Goal: Information Seeking & Learning: Learn about a topic

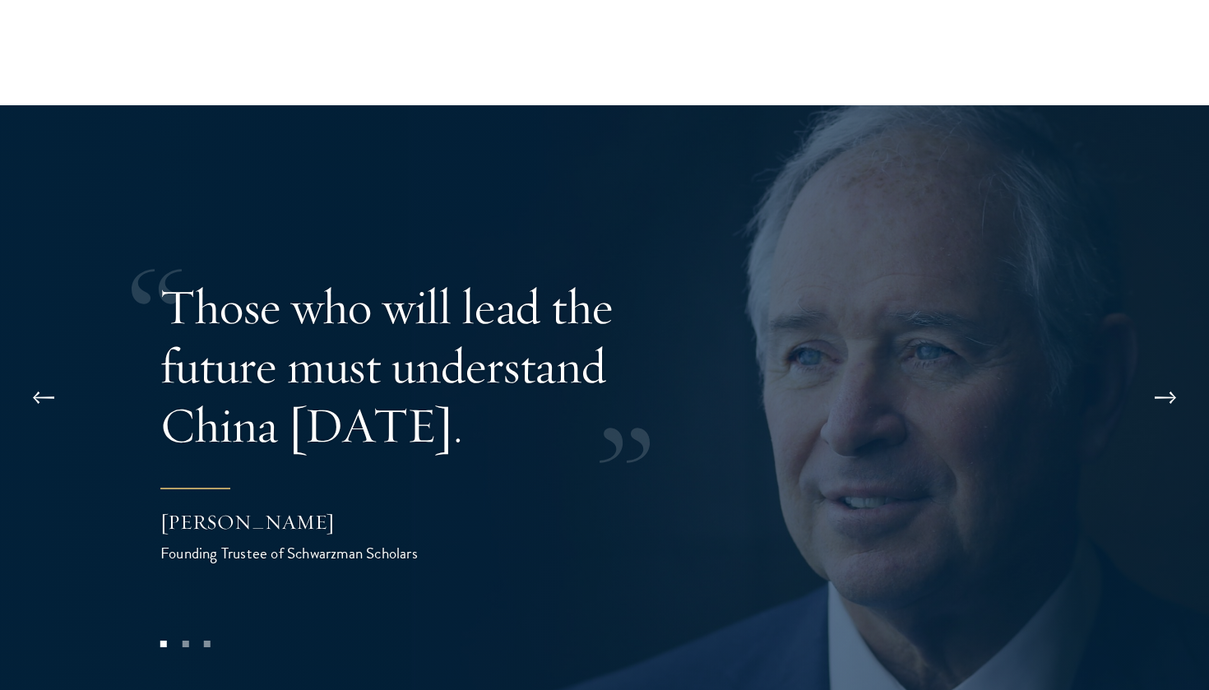
scroll to position [3200, 0]
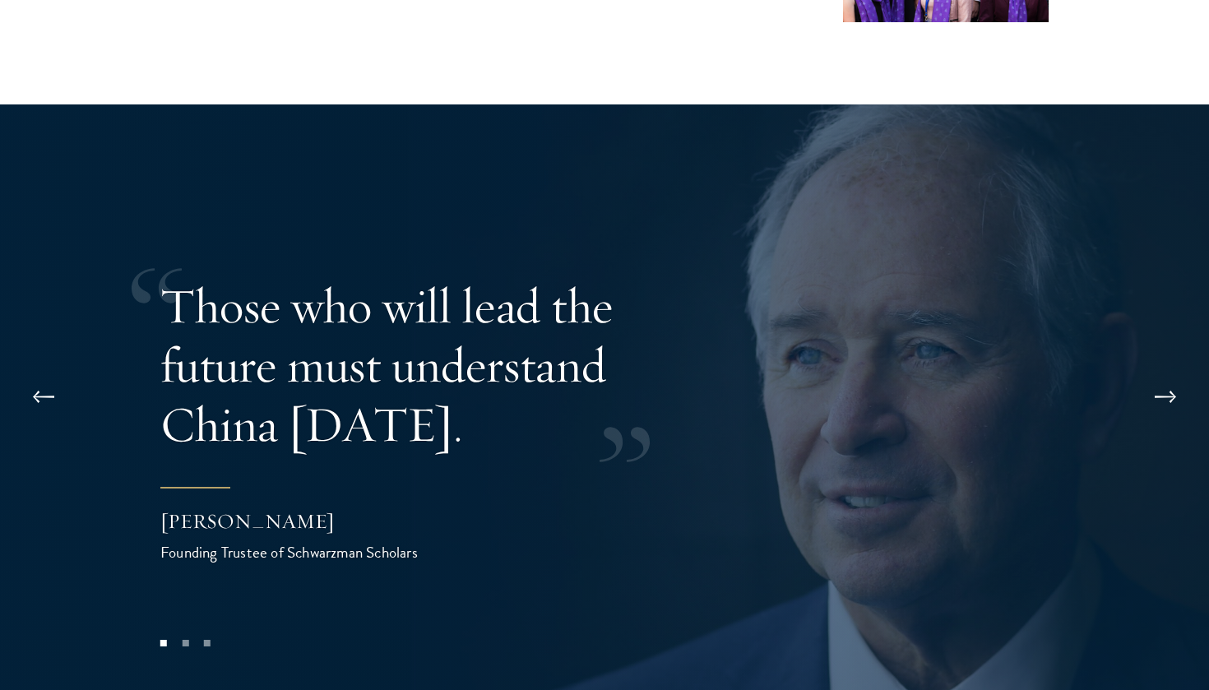
drag, startPoint x: 143, startPoint y: 461, endPoint x: 366, endPoint y: 474, distance: 223.2
click at [366, 474] on div "Those who will lead the future must understand China today. Stephen A. Schwarzm…" at bounding box center [604, 420] width 1209 height 632
drag, startPoint x: 387, startPoint y: 463, endPoint x: 157, endPoint y: 462, distance: 229.5
click at [157, 462] on div "Those who will lead the future must understand China today. Stephen A. Schwarzm…" at bounding box center [604, 420] width 1209 height 632
drag, startPoint x: 161, startPoint y: 461, endPoint x: 376, endPoint y: 450, distance: 214.9
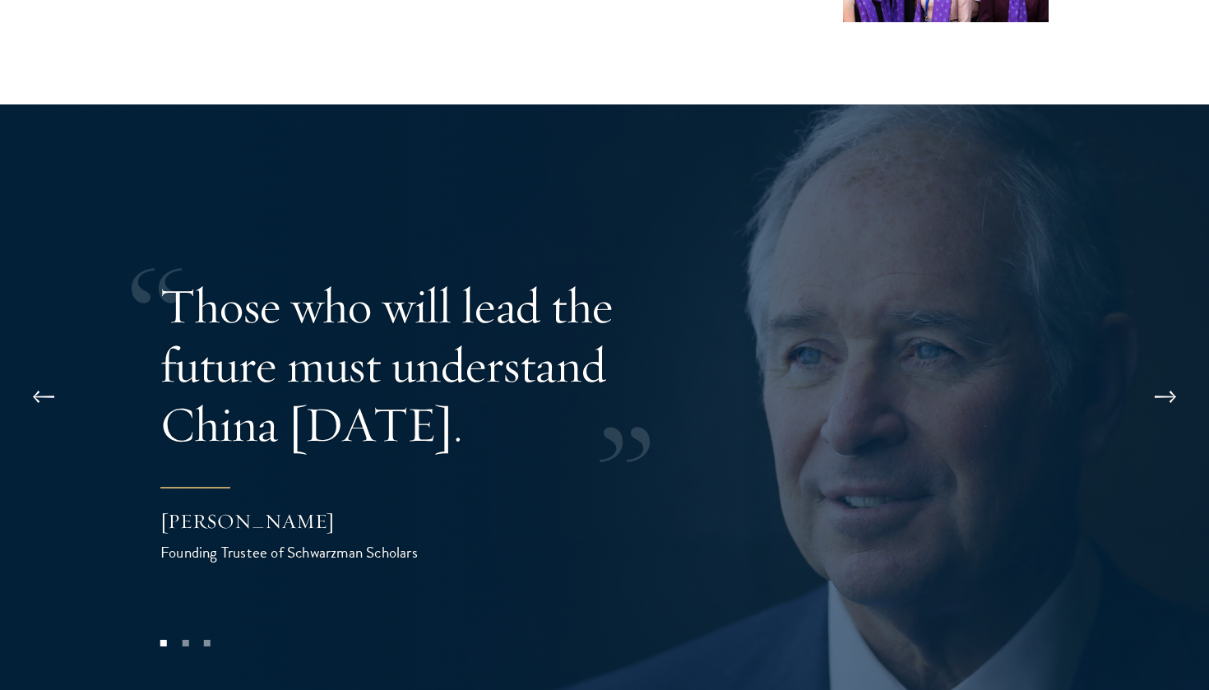
click at [376, 507] on div "[PERSON_NAME]" at bounding box center [324, 521] width 329 height 28
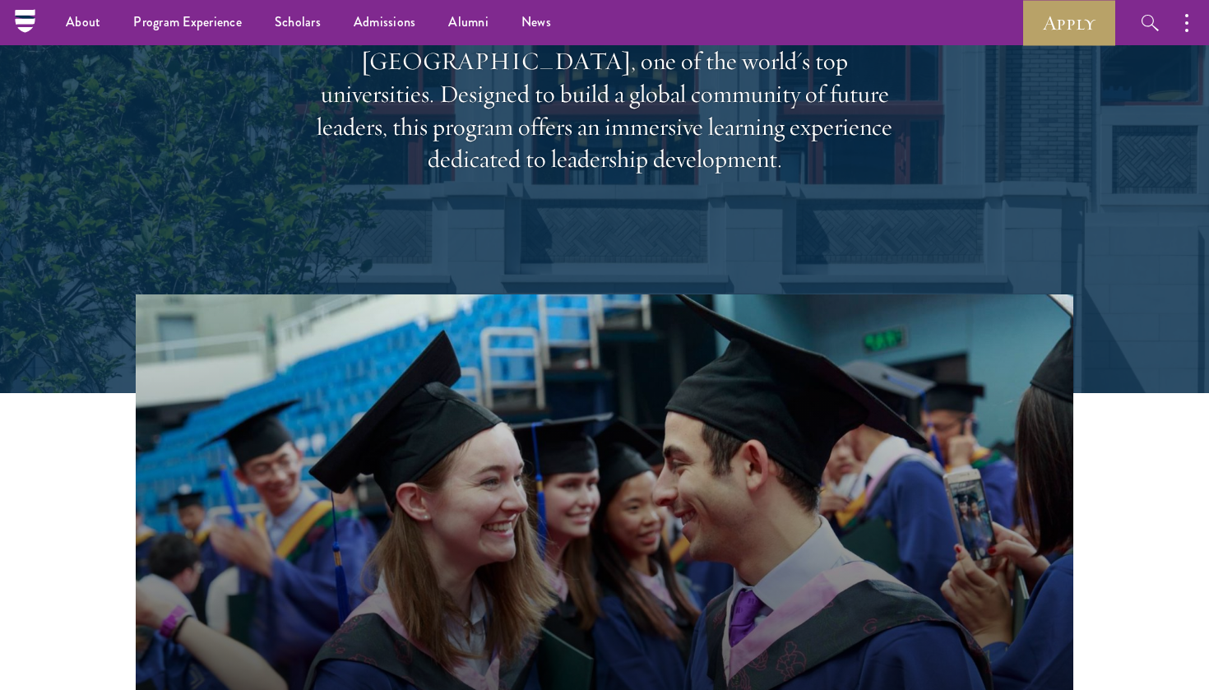
scroll to position [279, 0]
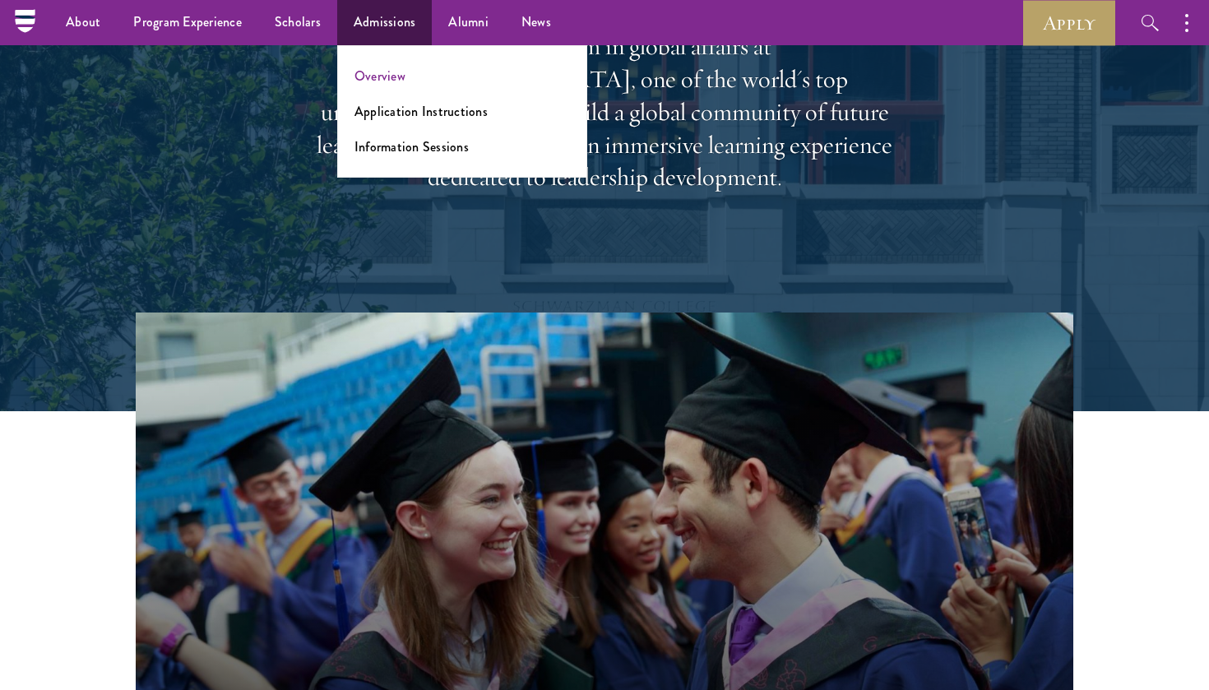
click at [378, 80] on link "Overview" at bounding box center [380, 76] width 51 height 19
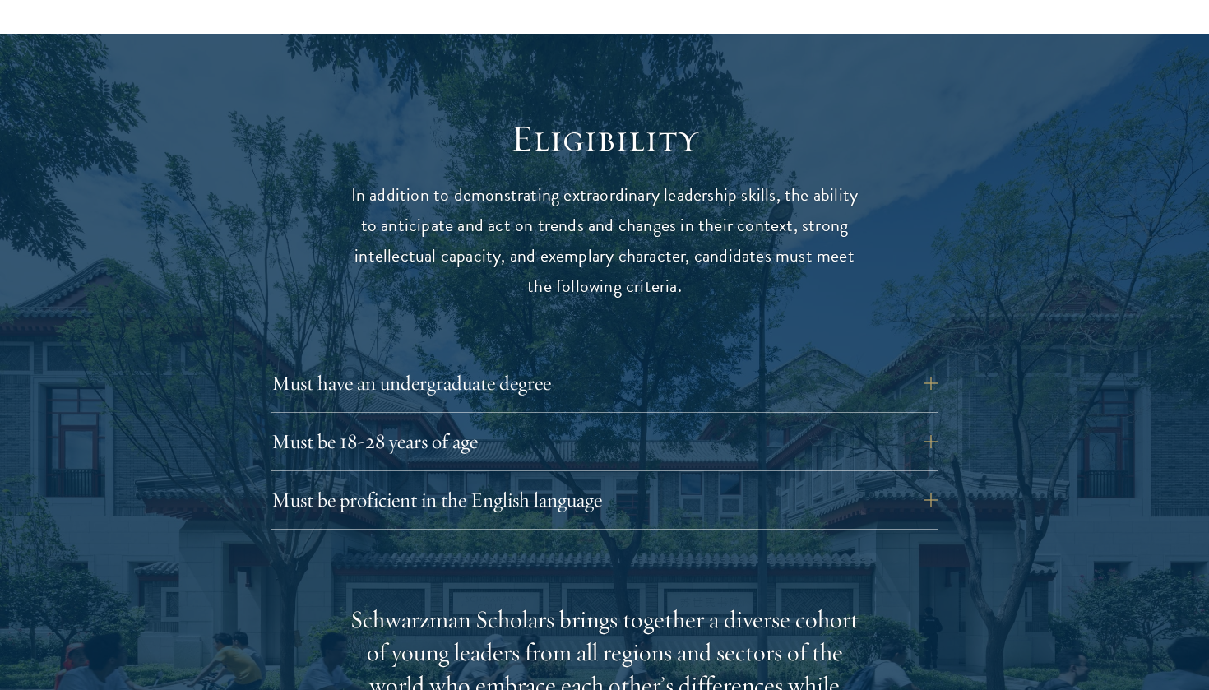
scroll to position [2089, 0]
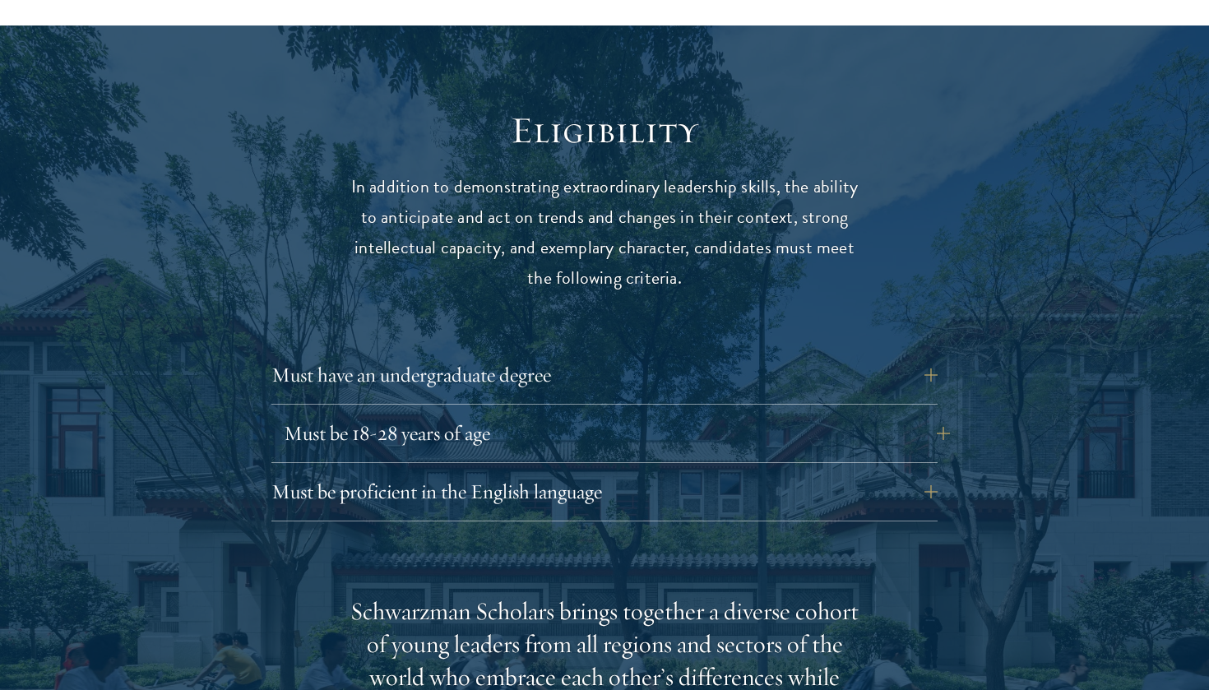
click at [452, 414] on button "Must be 18-28 years of age" at bounding box center [617, 433] width 666 height 39
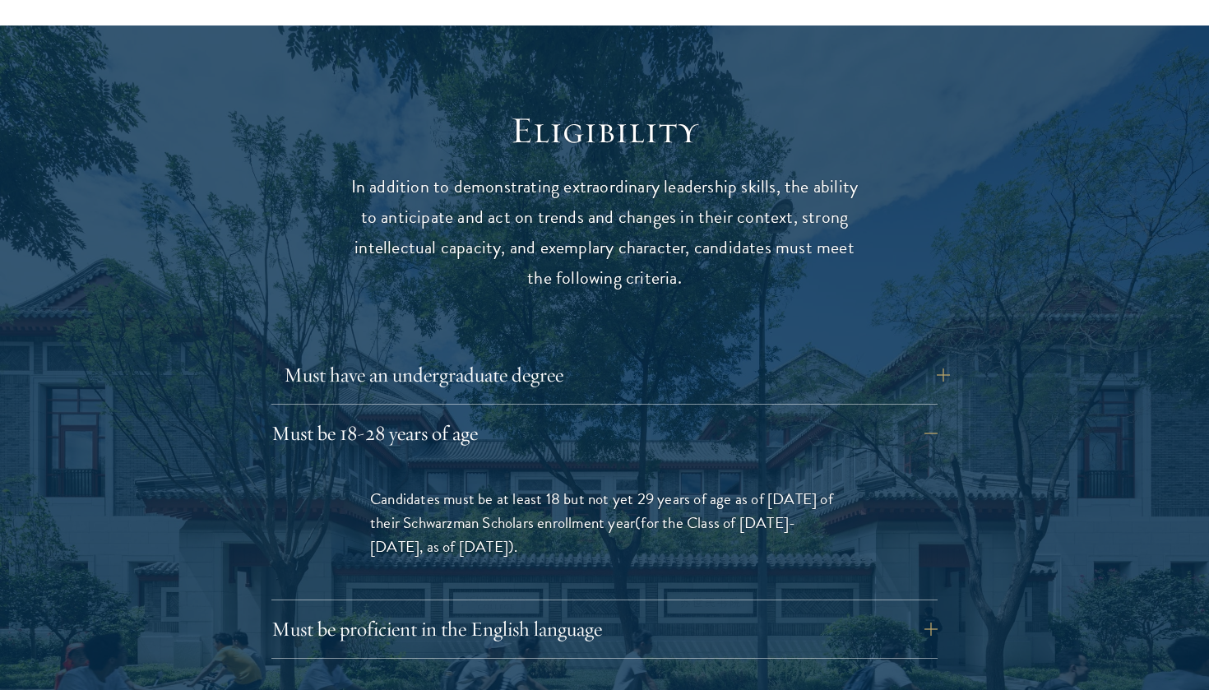
click at [468, 355] on button "Must have an undergraduate degree" at bounding box center [617, 374] width 666 height 39
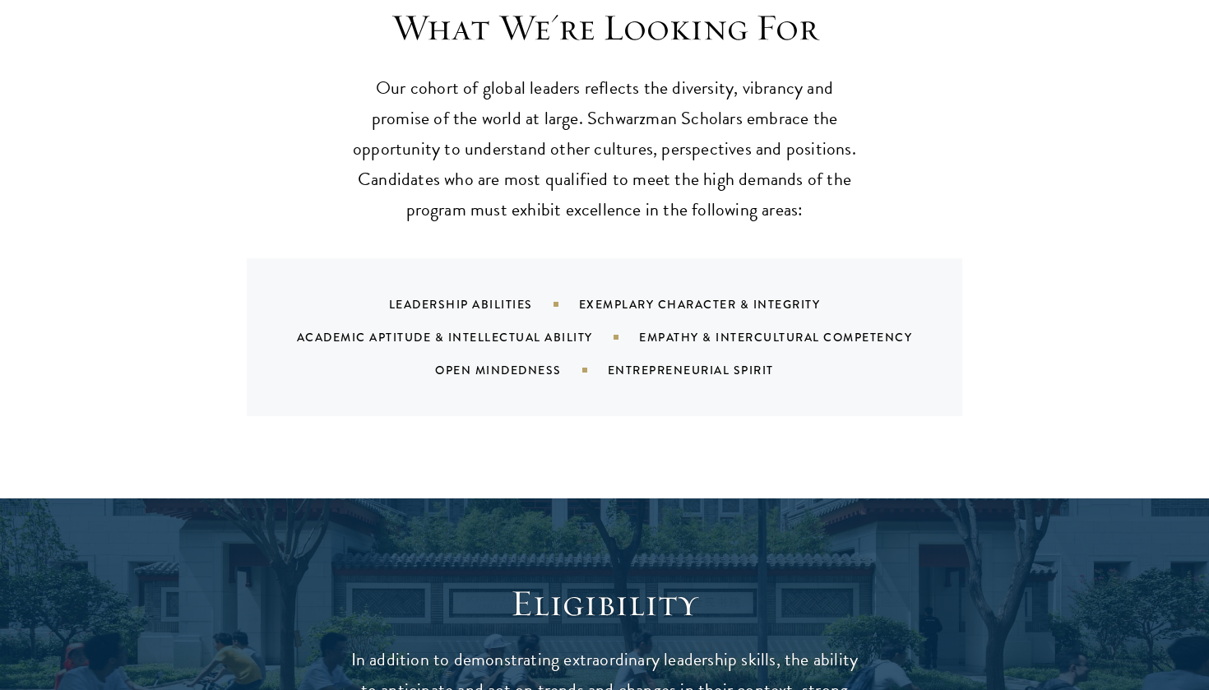
scroll to position [1617, 0]
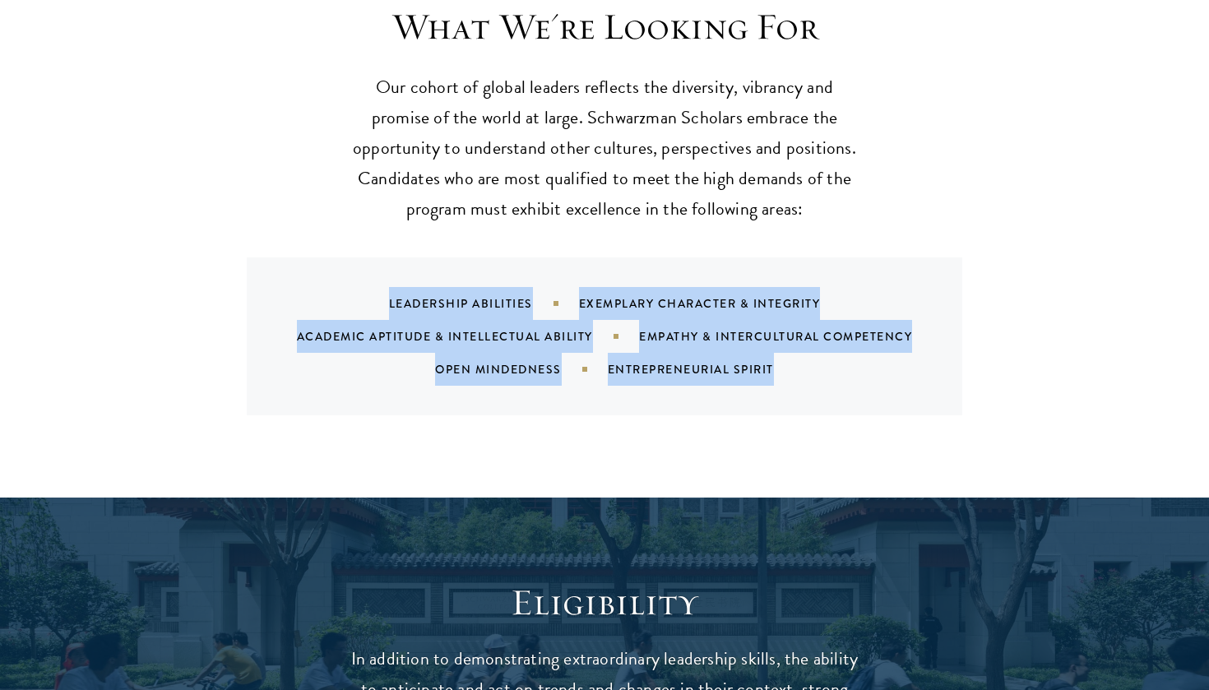
drag, startPoint x: 385, startPoint y: 251, endPoint x: 779, endPoint y: 341, distance: 404.2
click at [779, 341] on div "Leadership Abilities Exemplary Character & Integrity Academic Aptitude & Intell…" at bounding box center [625, 336] width 676 height 99
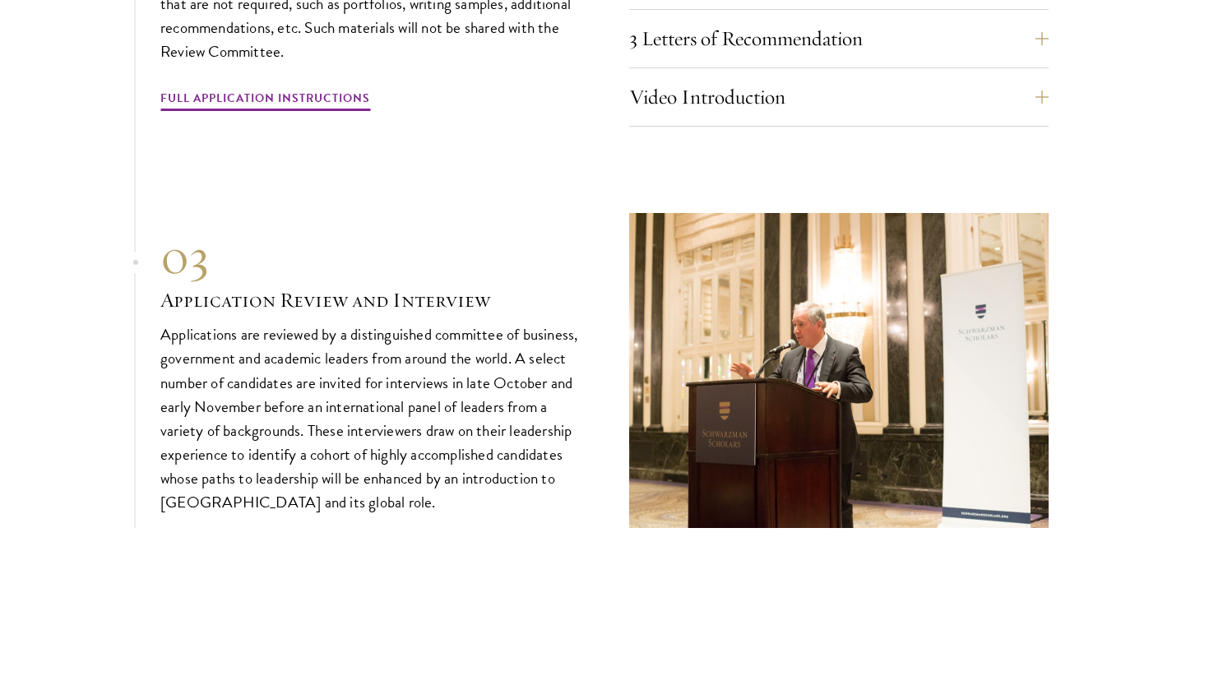
scroll to position [6143, 0]
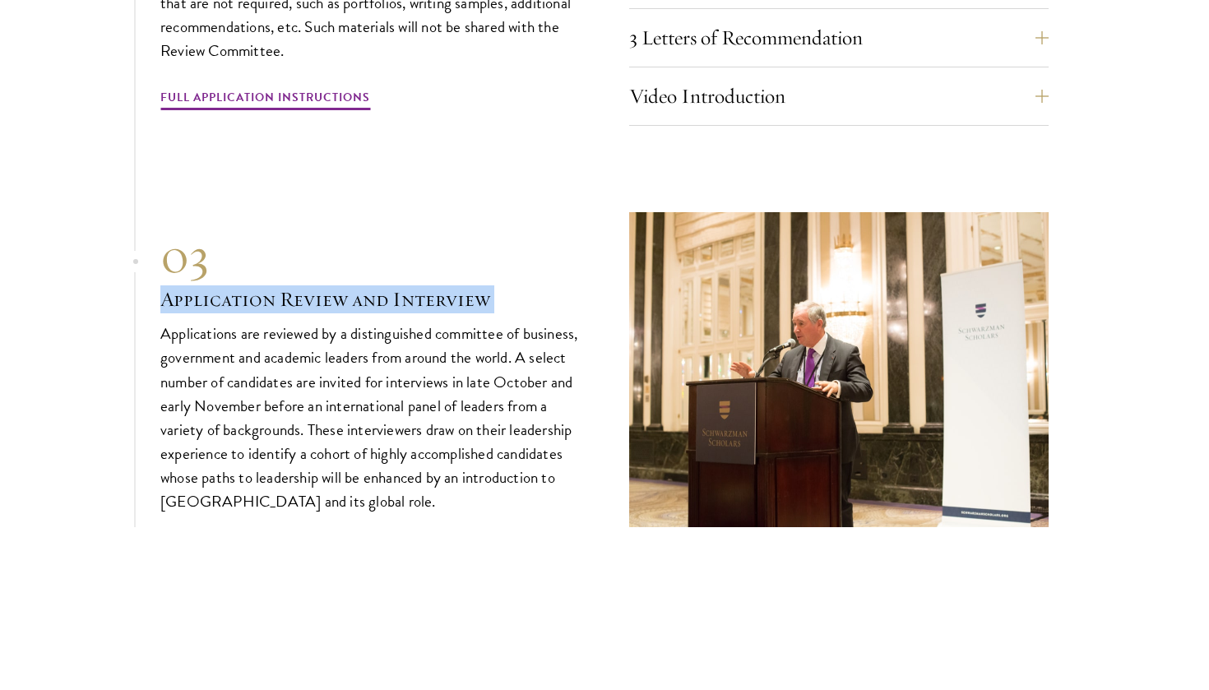
drag, startPoint x: 134, startPoint y: 257, endPoint x: 152, endPoint y: 287, distance: 34.7
click at [152, 287] on section "01 Online Application 01 Online Application The application must be completed o…" at bounding box center [604, 18] width 1209 height 1018
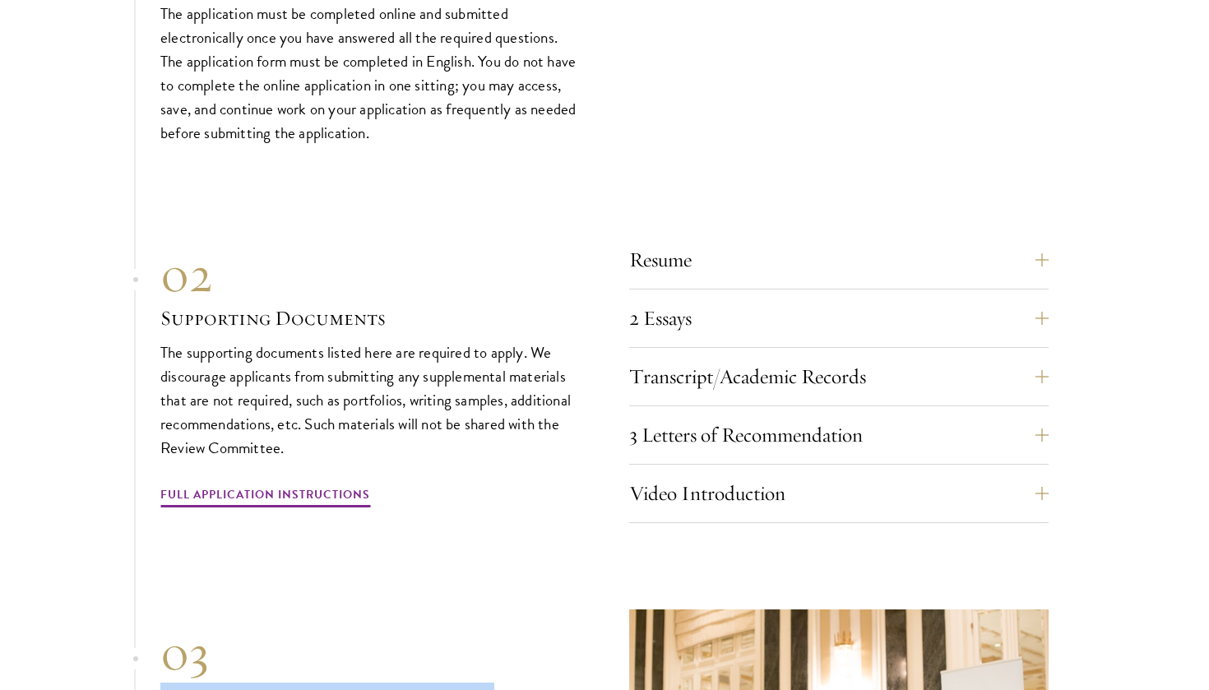
scroll to position [5747, 0]
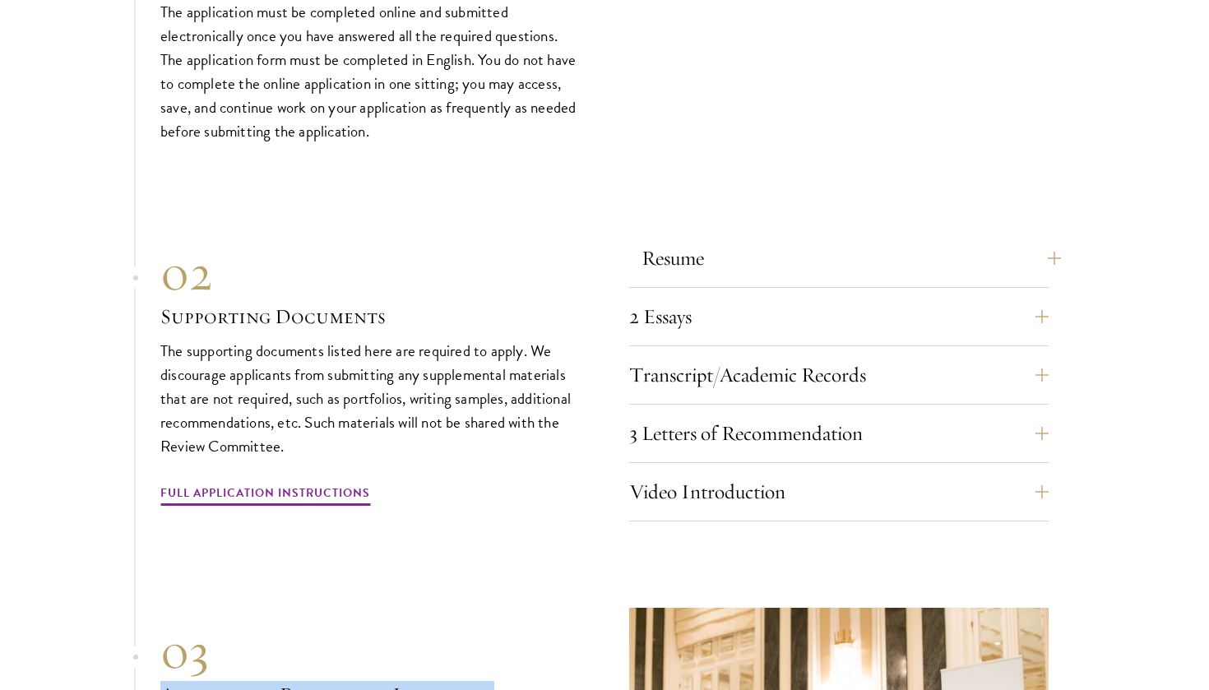
click at [925, 239] on button "Resume" at bounding box center [851, 258] width 419 height 39
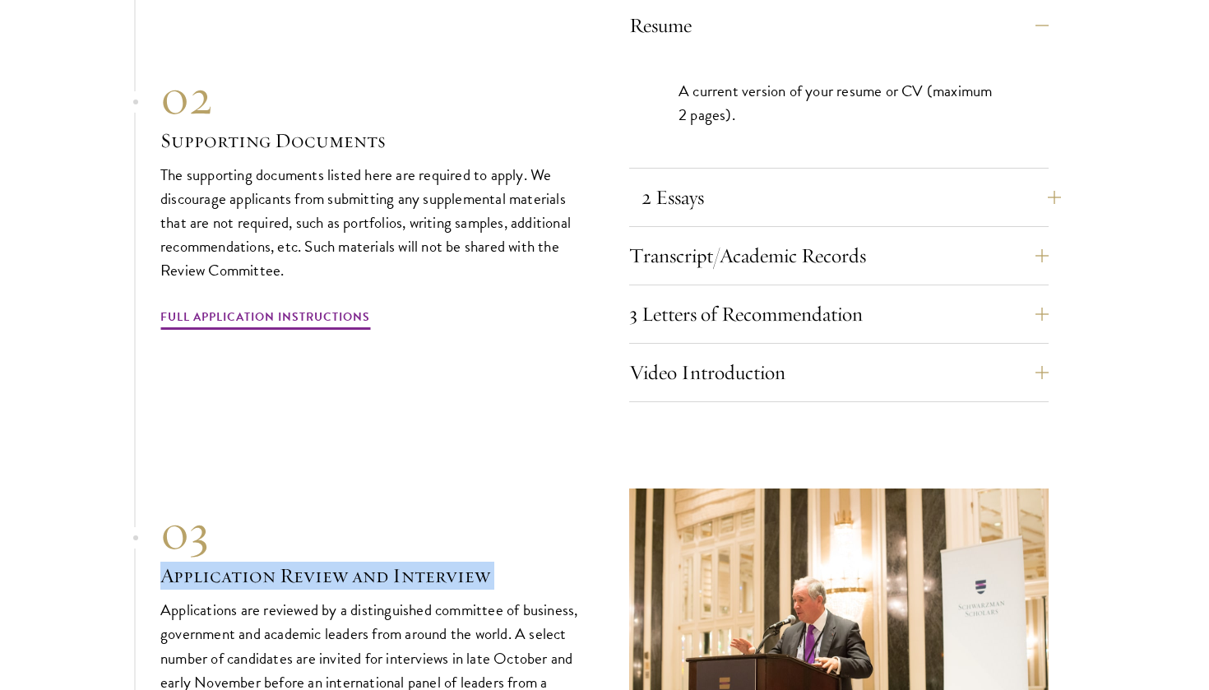
click at [823, 178] on button "2 Essays" at bounding box center [851, 197] width 419 height 39
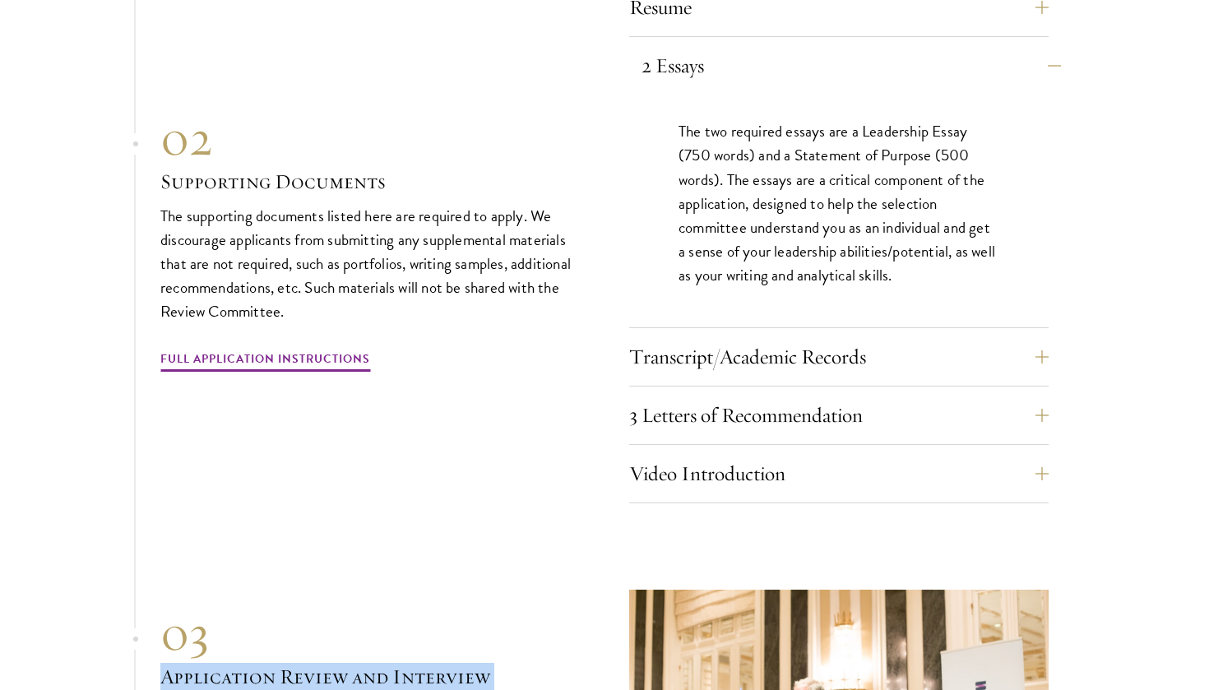
scroll to position [5781, 0]
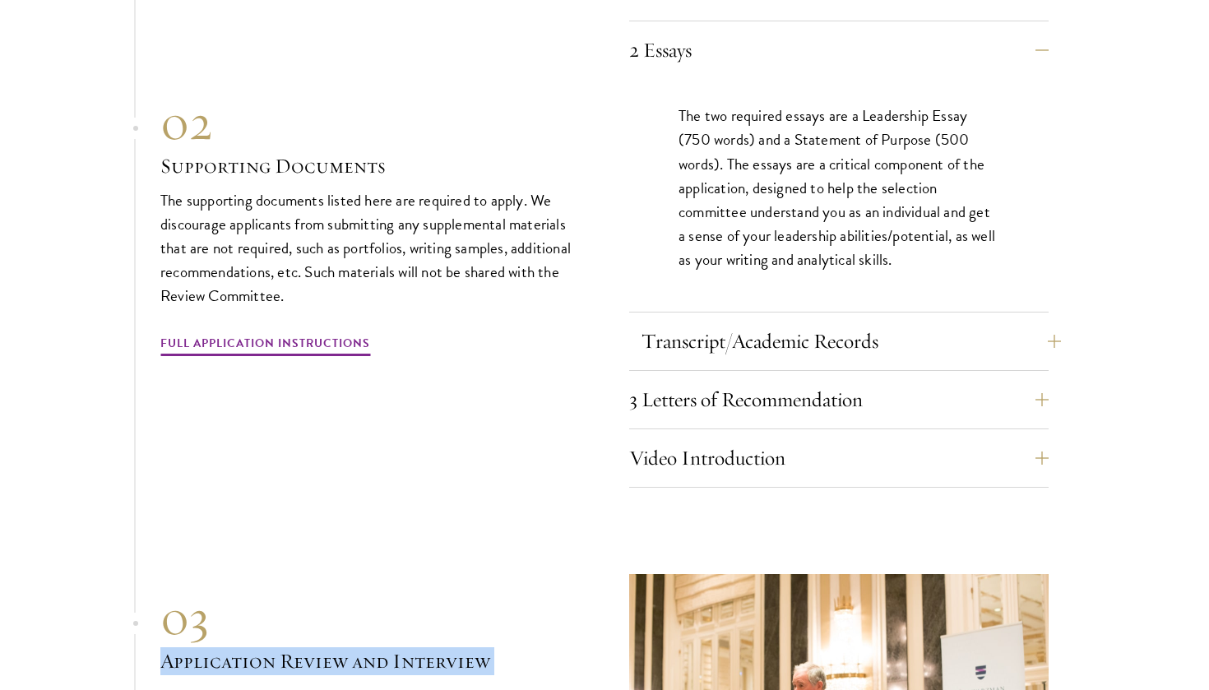
click at [755, 322] on button "Transcript/Academic Records" at bounding box center [851, 341] width 419 height 39
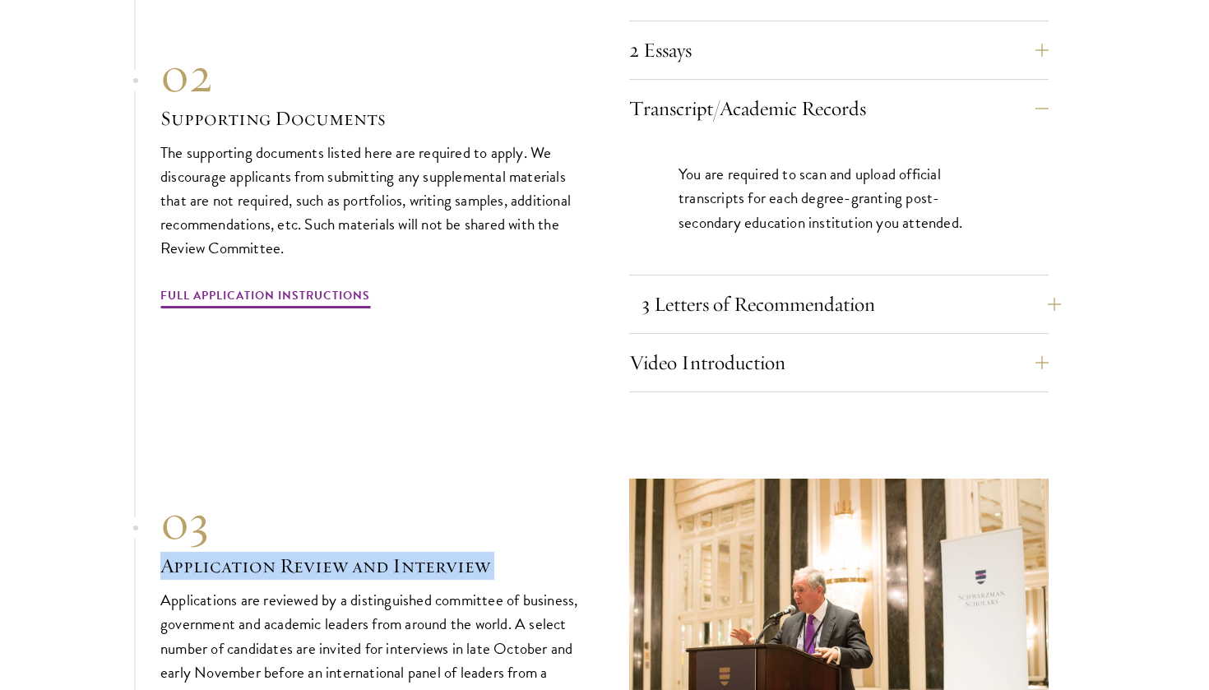
click at [742, 285] on button "3 Letters of Recommendation" at bounding box center [851, 304] width 419 height 39
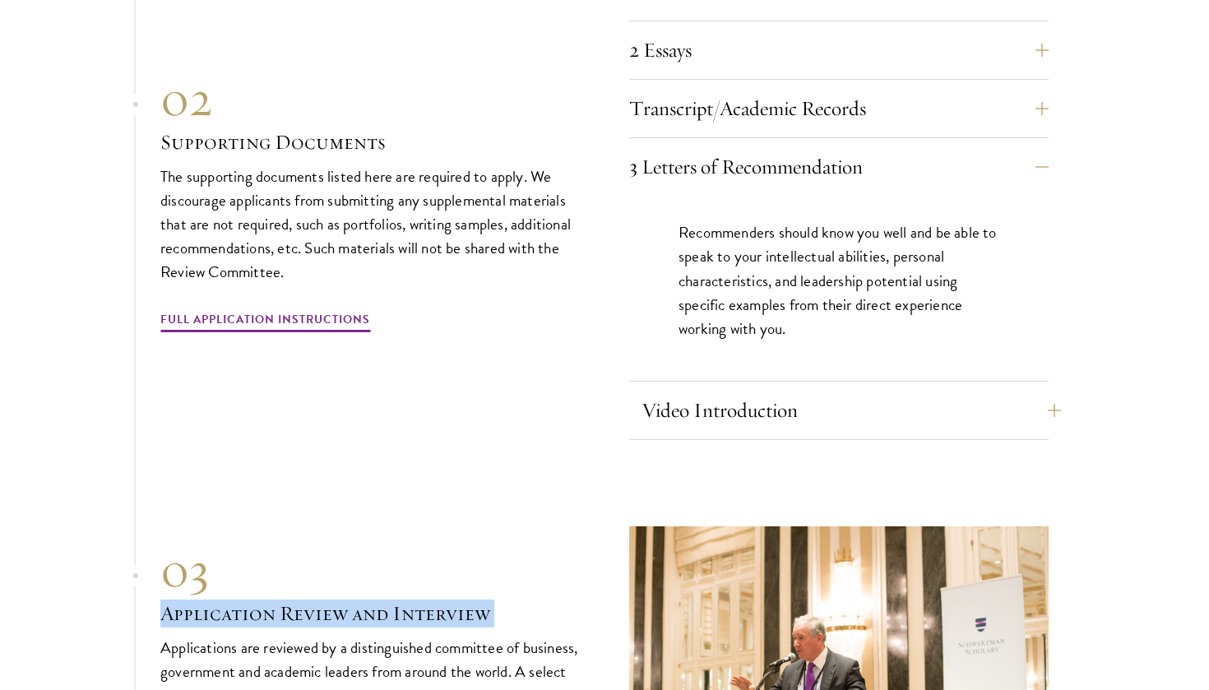
click at [714, 391] on button "Video Introduction" at bounding box center [851, 410] width 419 height 39
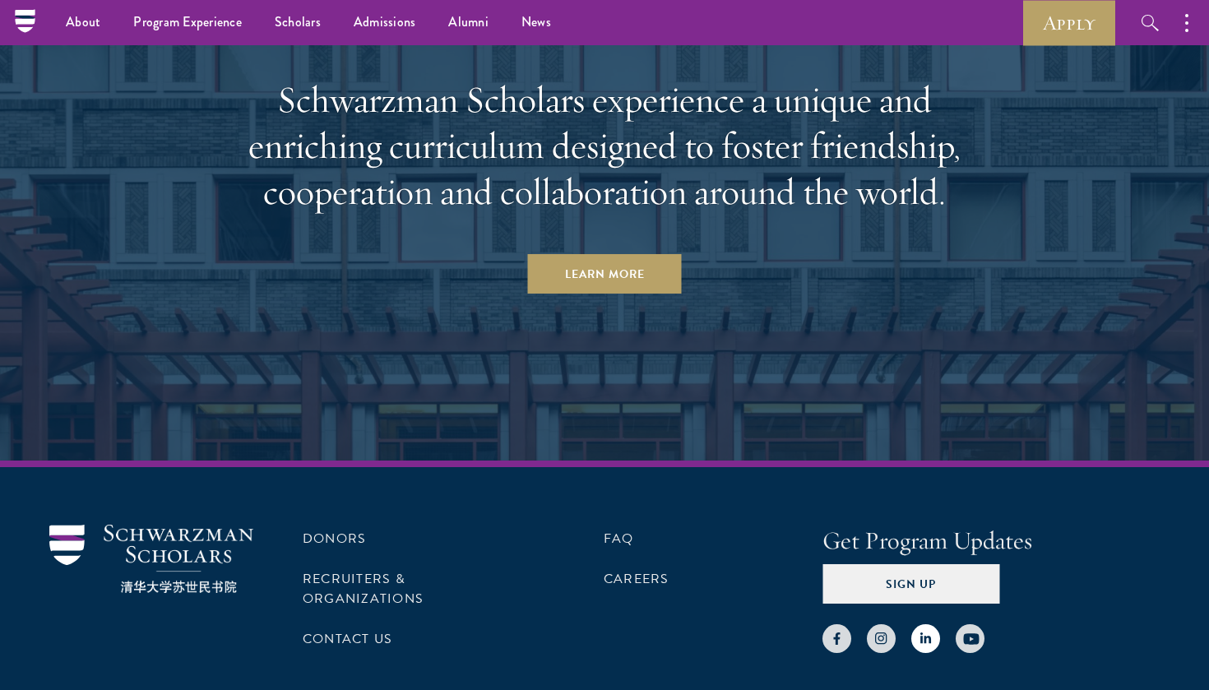
scroll to position [8630, 0]
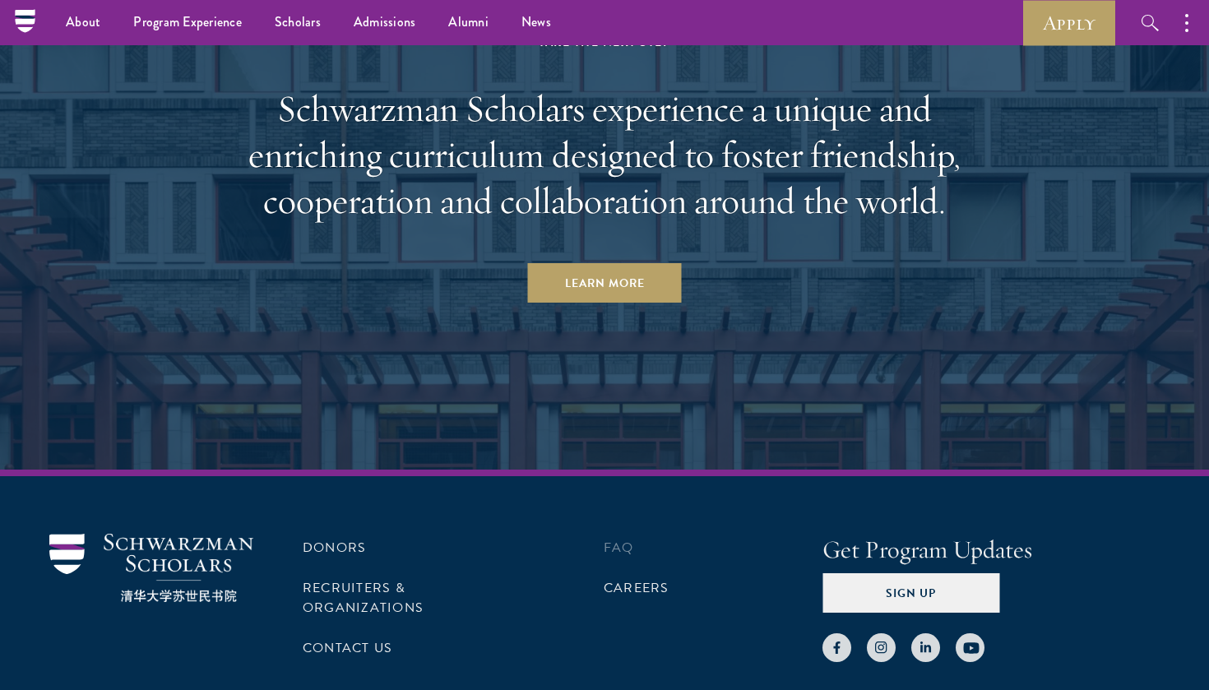
click at [614, 538] on link "FAQ" at bounding box center [619, 548] width 30 height 20
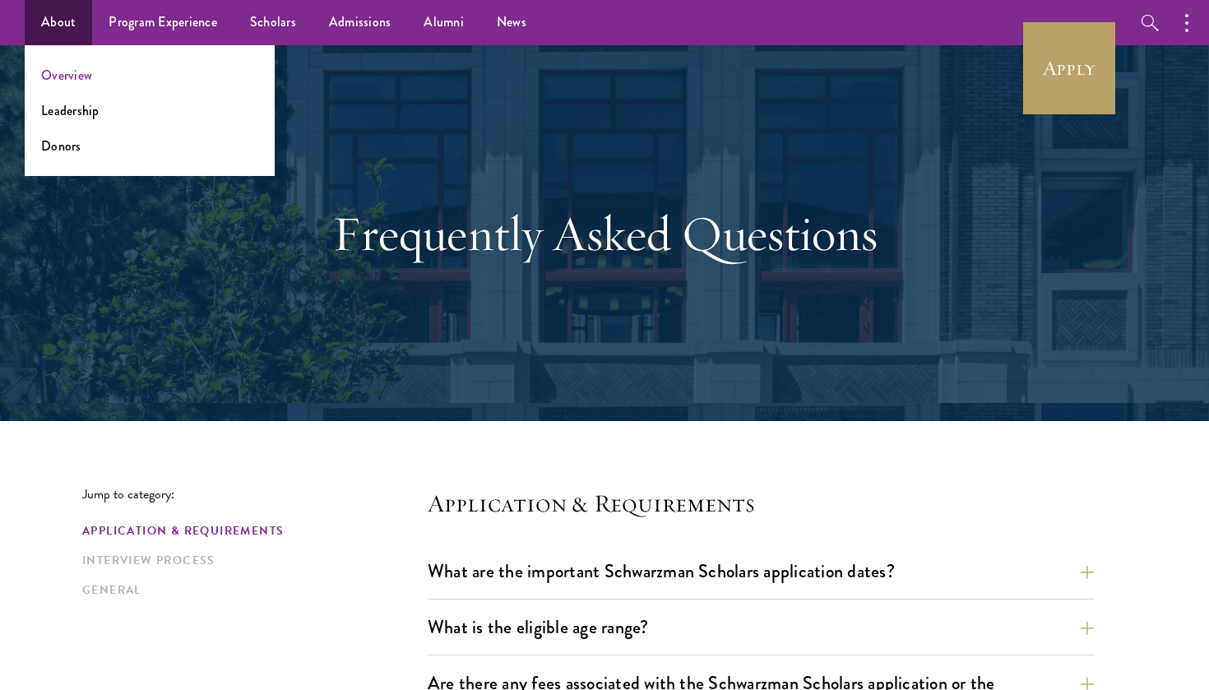
click at [70, 77] on link "Overview" at bounding box center [66, 75] width 51 height 19
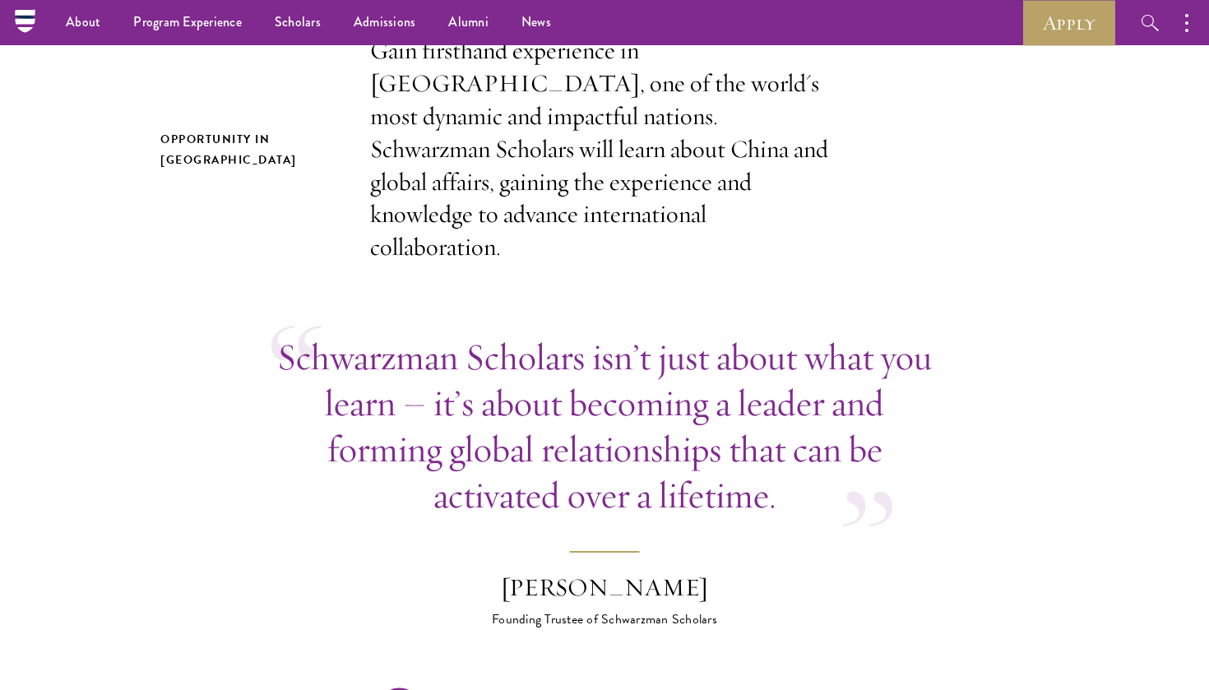
scroll to position [530, 0]
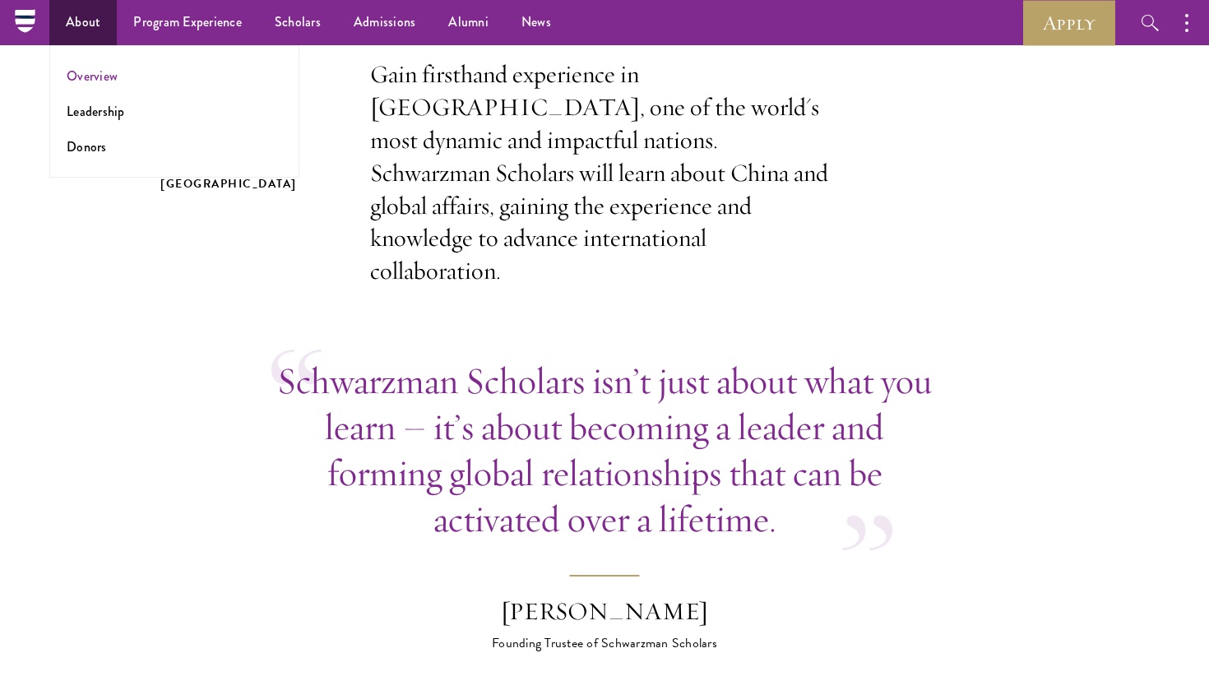
click at [102, 81] on link "Overview" at bounding box center [92, 76] width 51 height 19
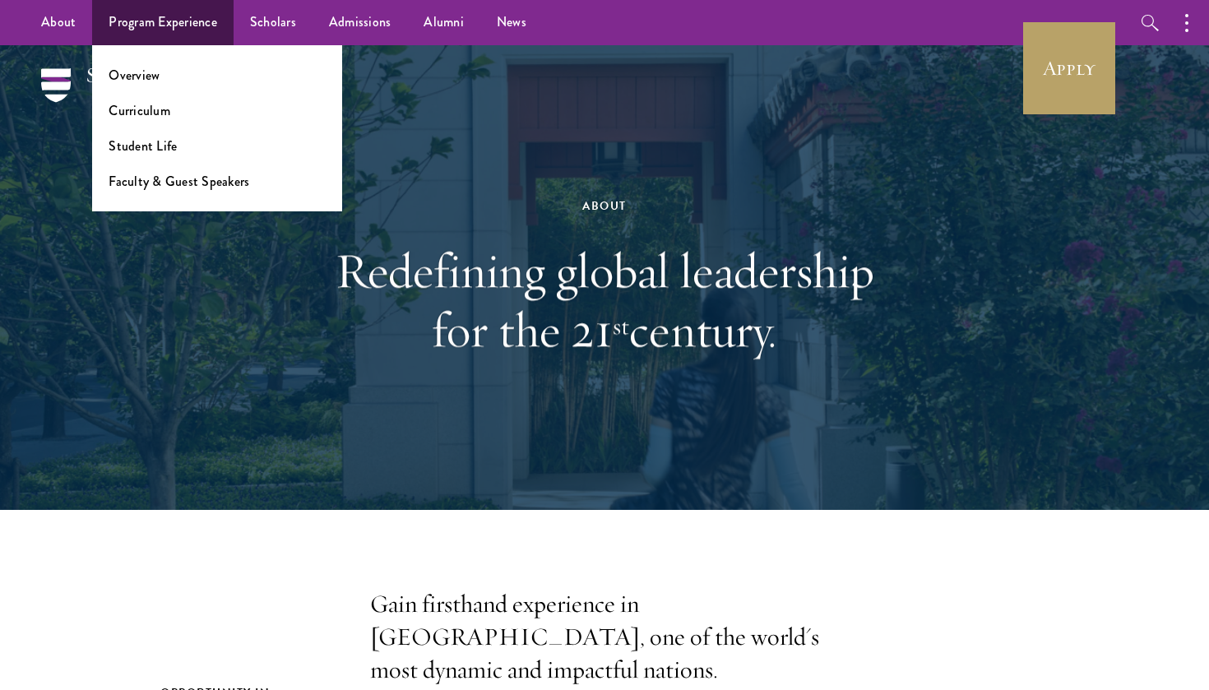
click at [143, 192] on ul "Overview Curriculum Student Life Faculty & Guest Speakers" at bounding box center [217, 128] width 250 height 166
click at [141, 186] on link "Faculty & Guest Speakers" at bounding box center [179, 181] width 141 height 19
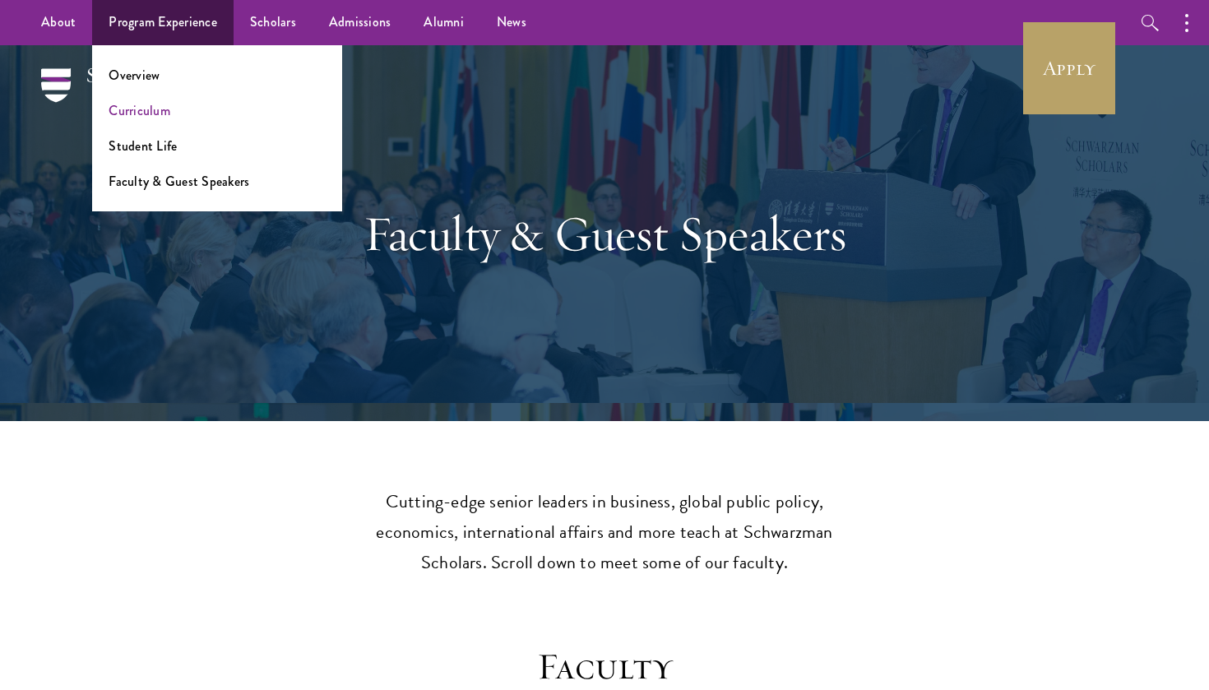
click at [140, 109] on link "Curriculum" at bounding box center [140, 110] width 62 height 19
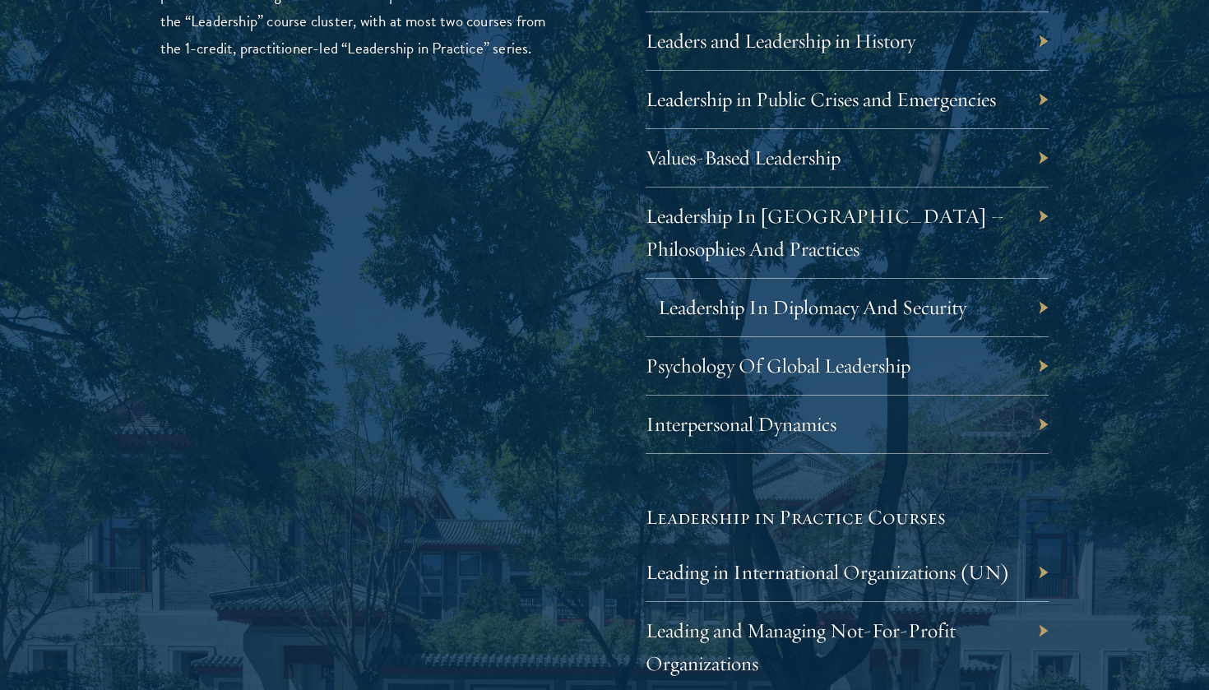
scroll to position [2967, 0]
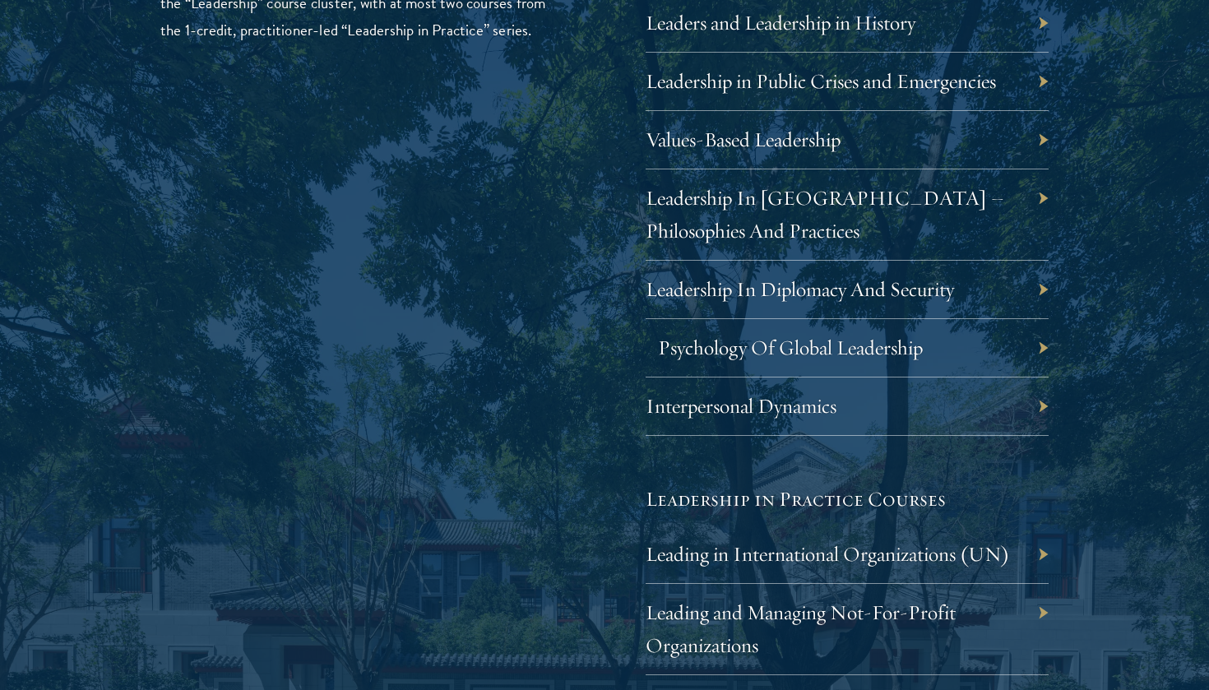
click at [783, 347] on link "Psychology Of Global Leadership" at bounding box center [790, 347] width 265 height 25
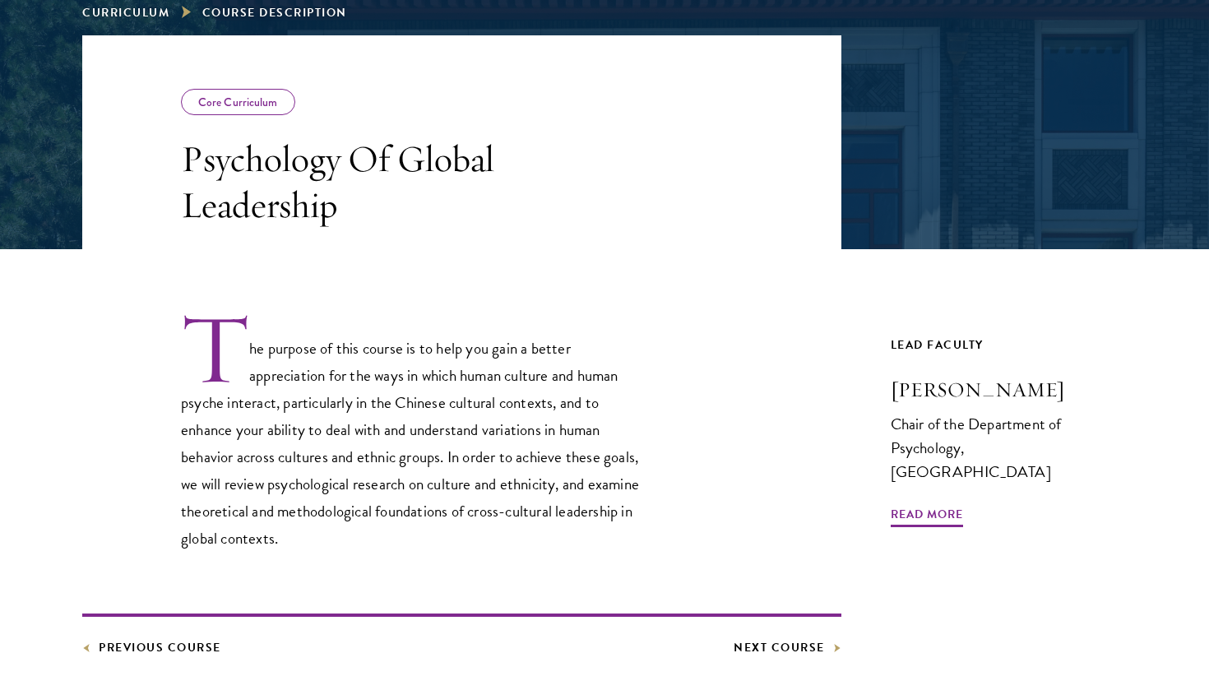
scroll to position [262, 0]
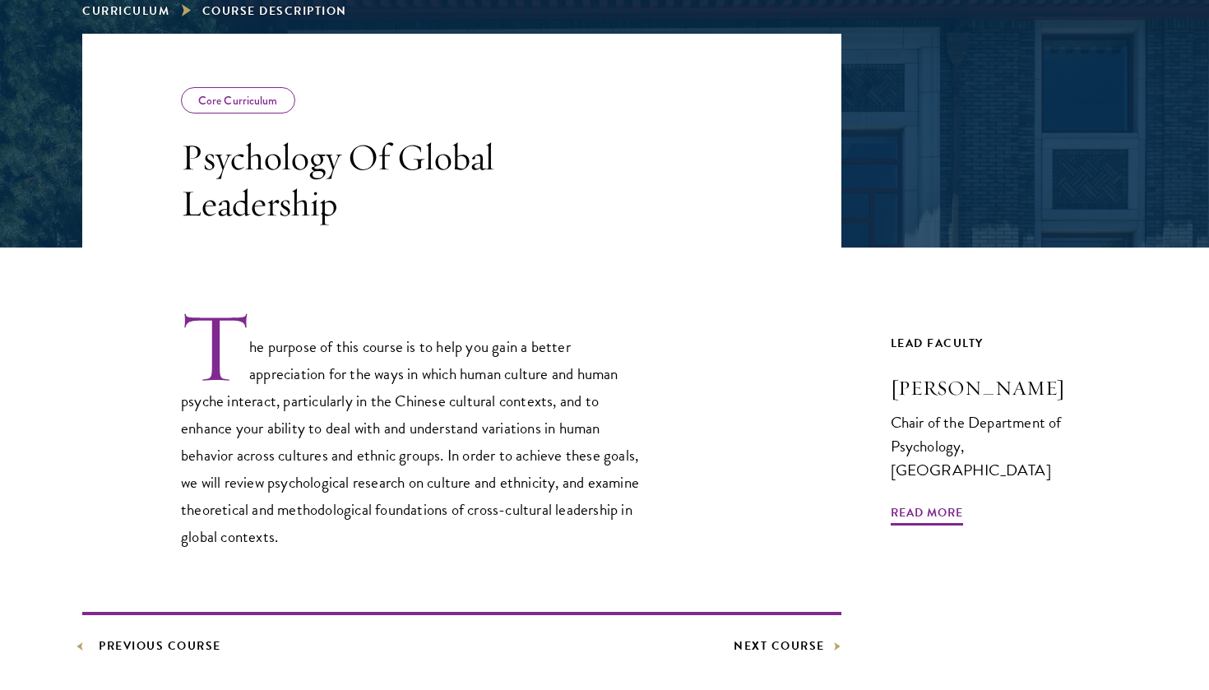
click at [151, 647] on link "Previous Course" at bounding box center [151, 646] width 139 height 21
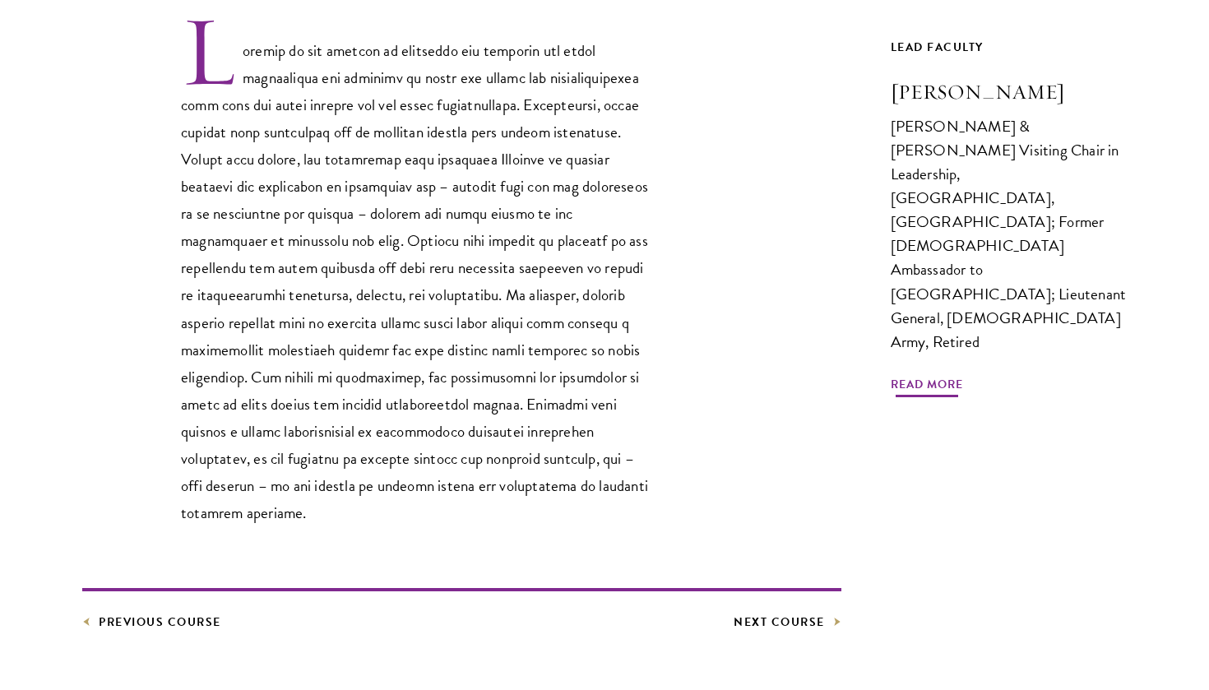
scroll to position [560, 0]
click at [161, 610] on link "Previous Course" at bounding box center [151, 620] width 139 height 21
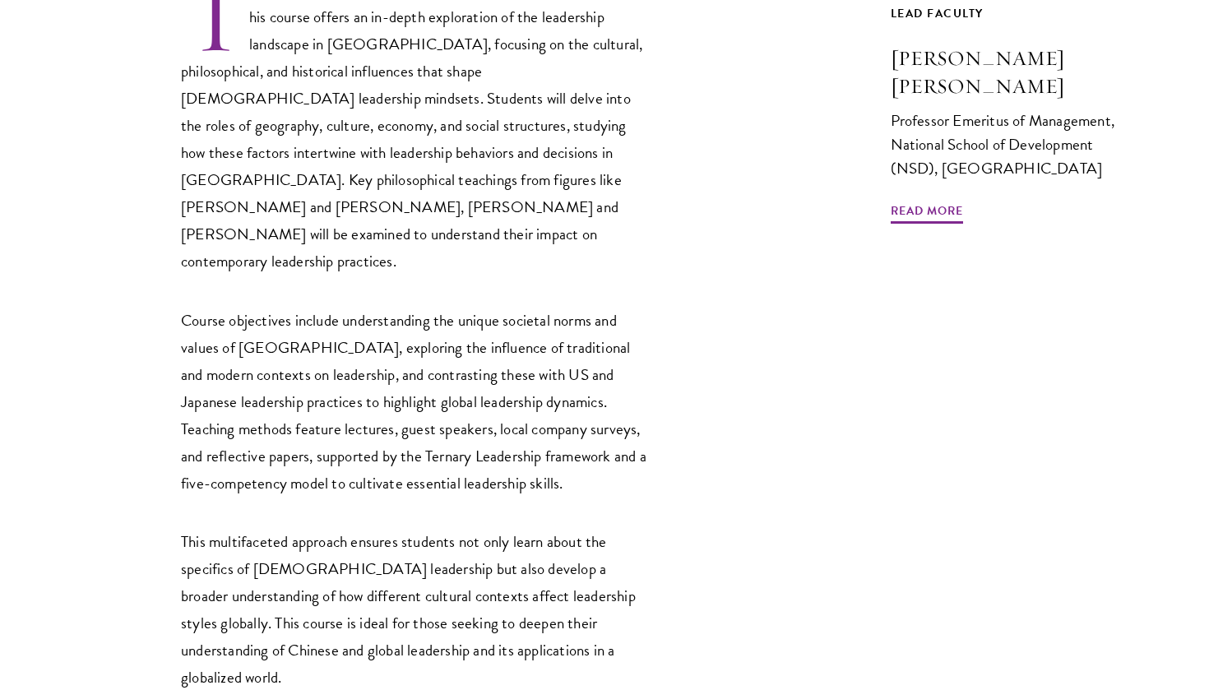
scroll to position [745, 0]
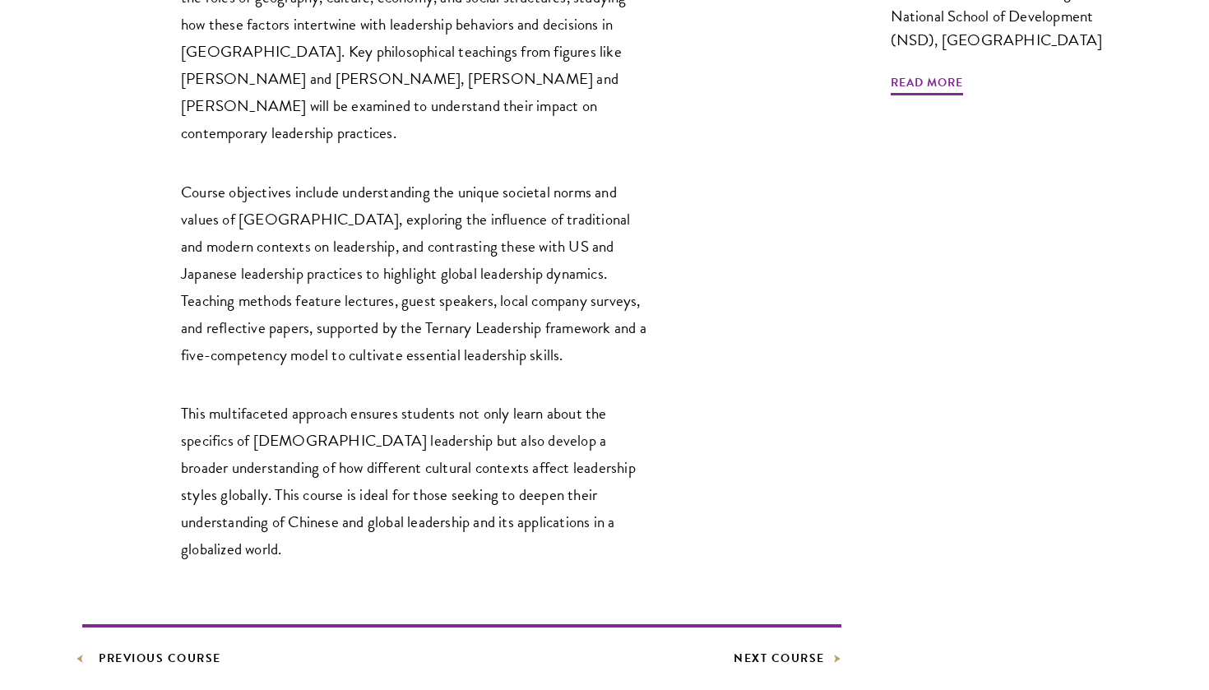
click at [175, 648] on link "Previous Course" at bounding box center [151, 658] width 139 height 21
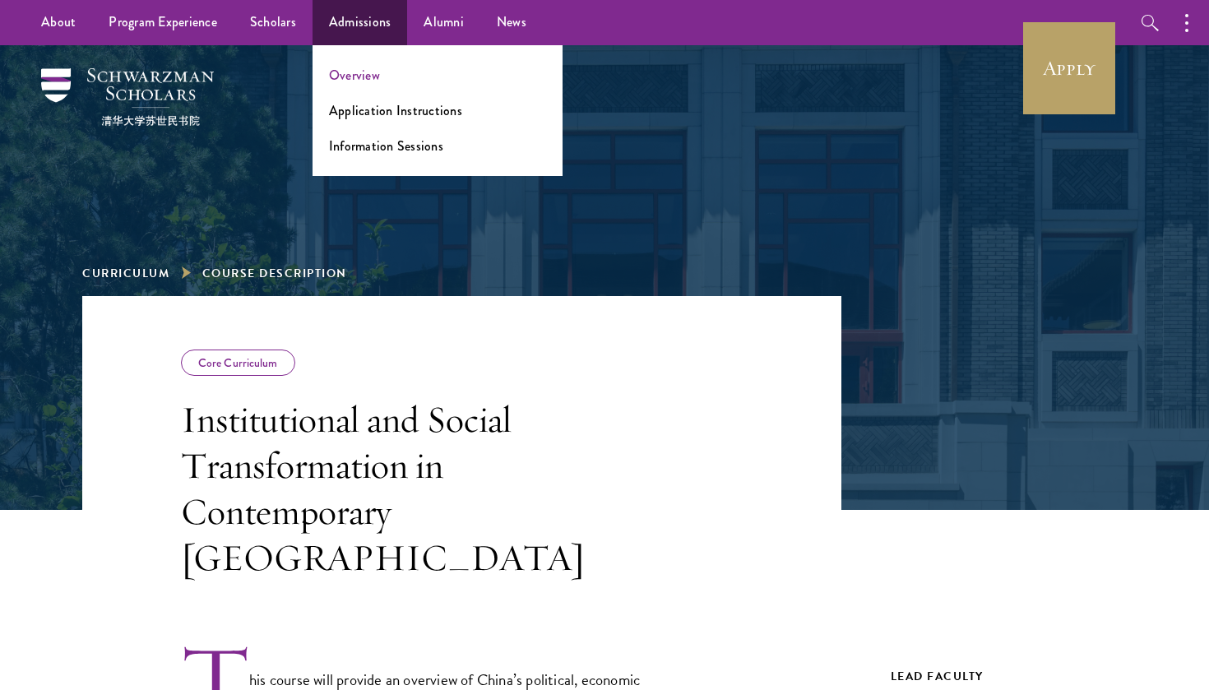
click at [355, 68] on link "Overview" at bounding box center [354, 75] width 51 height 19
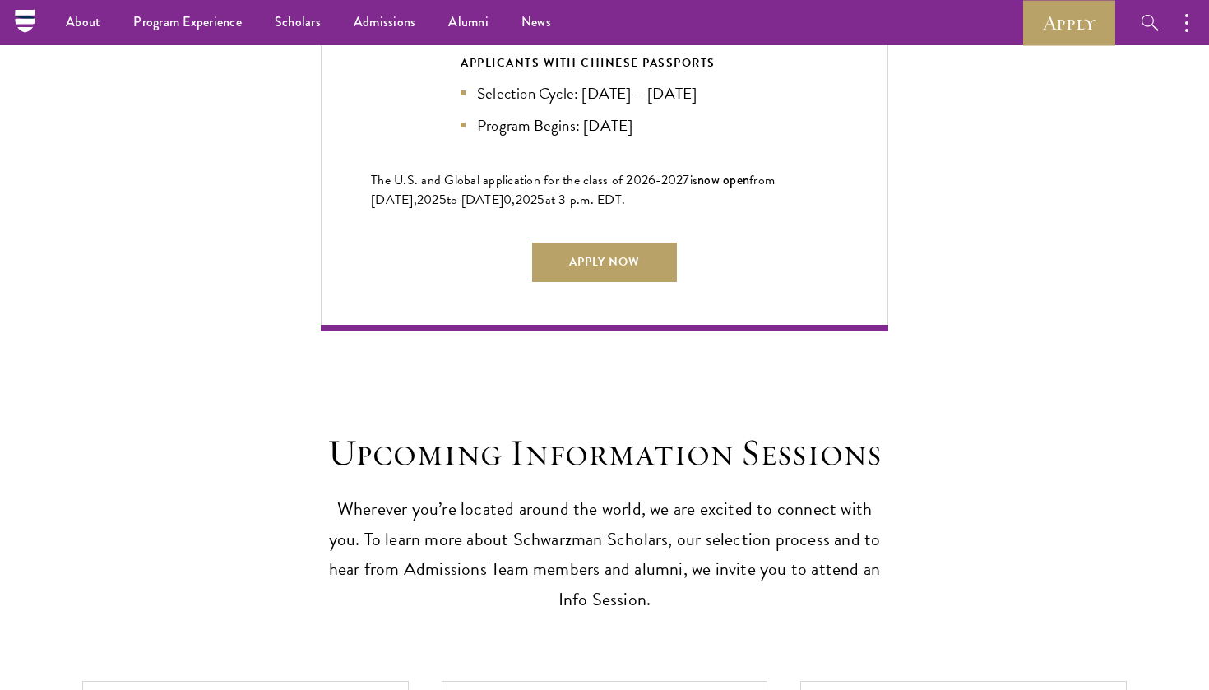
scroll to position [3909, 0]
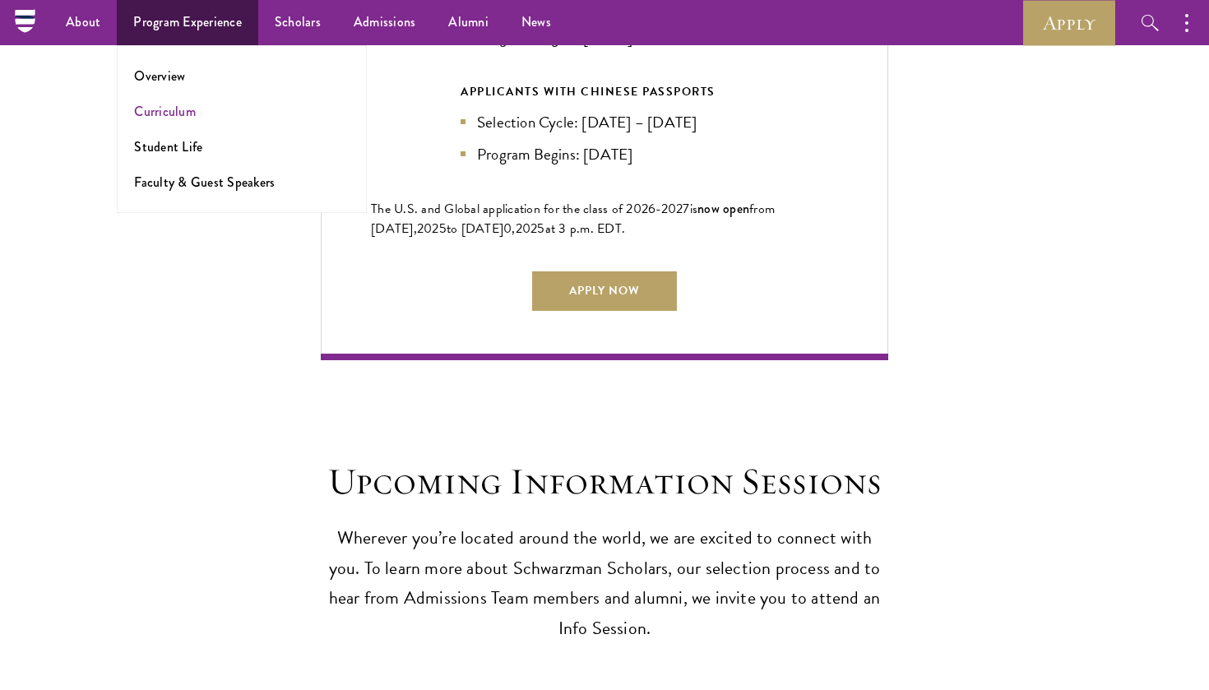
click at [169, 114] on link "Curriculum" at bounding box center [165, 111] width 62 height 19
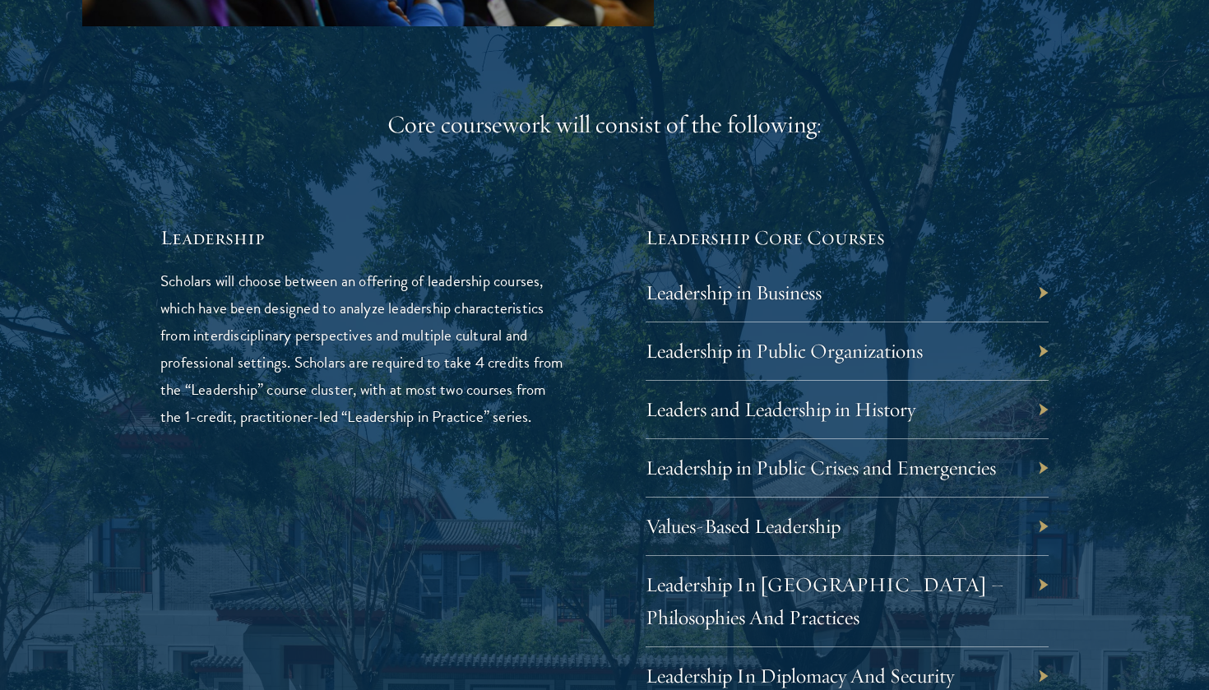
scroll to position [2605, 0]
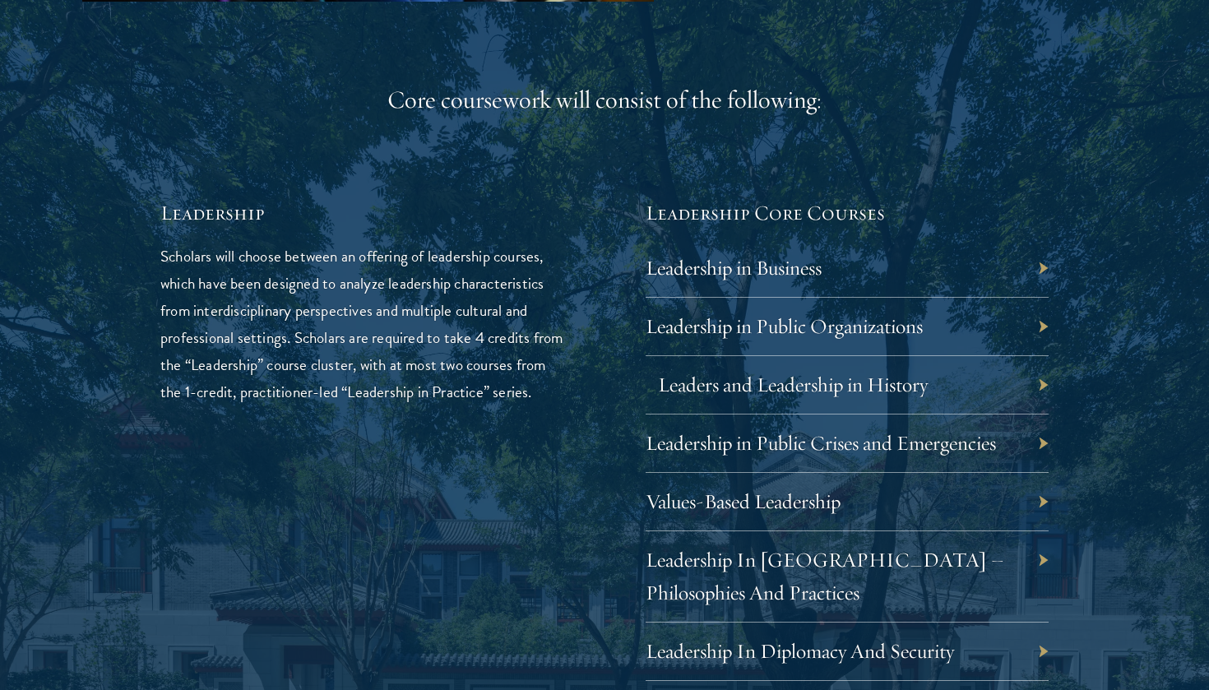
click at [772, 380] on link "Leaders and Leadership in History" at bounding box center [793, 384] width 270 height 25
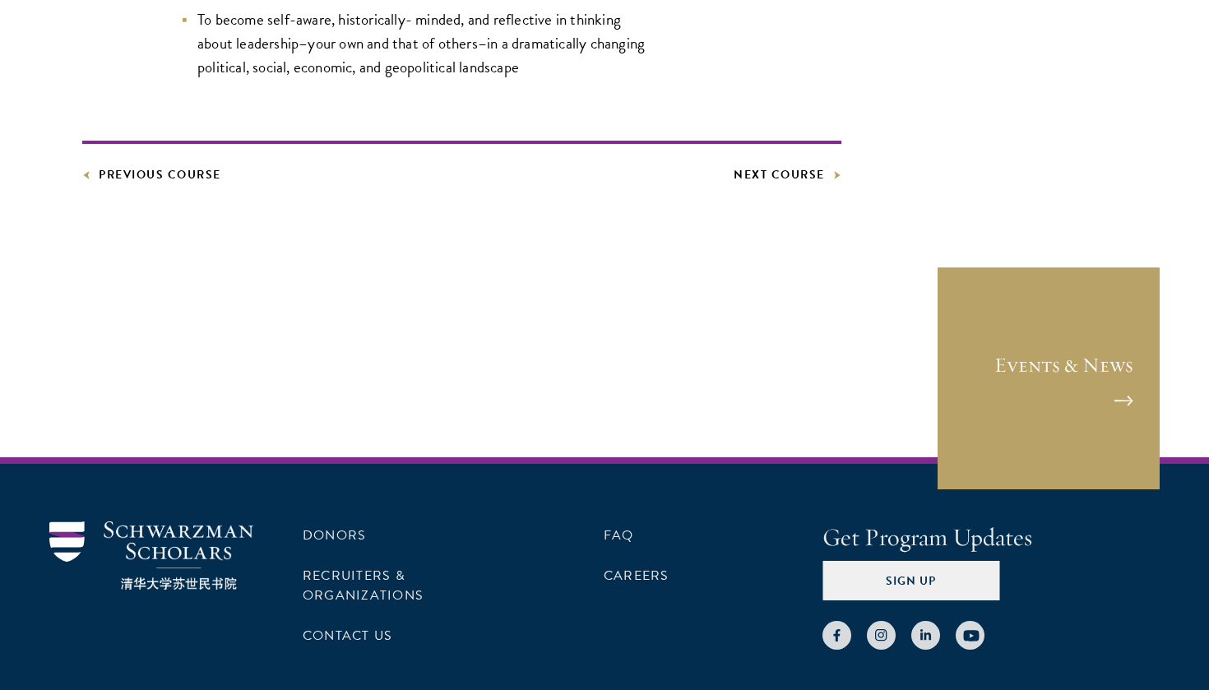
scroll to position [1171, 0]
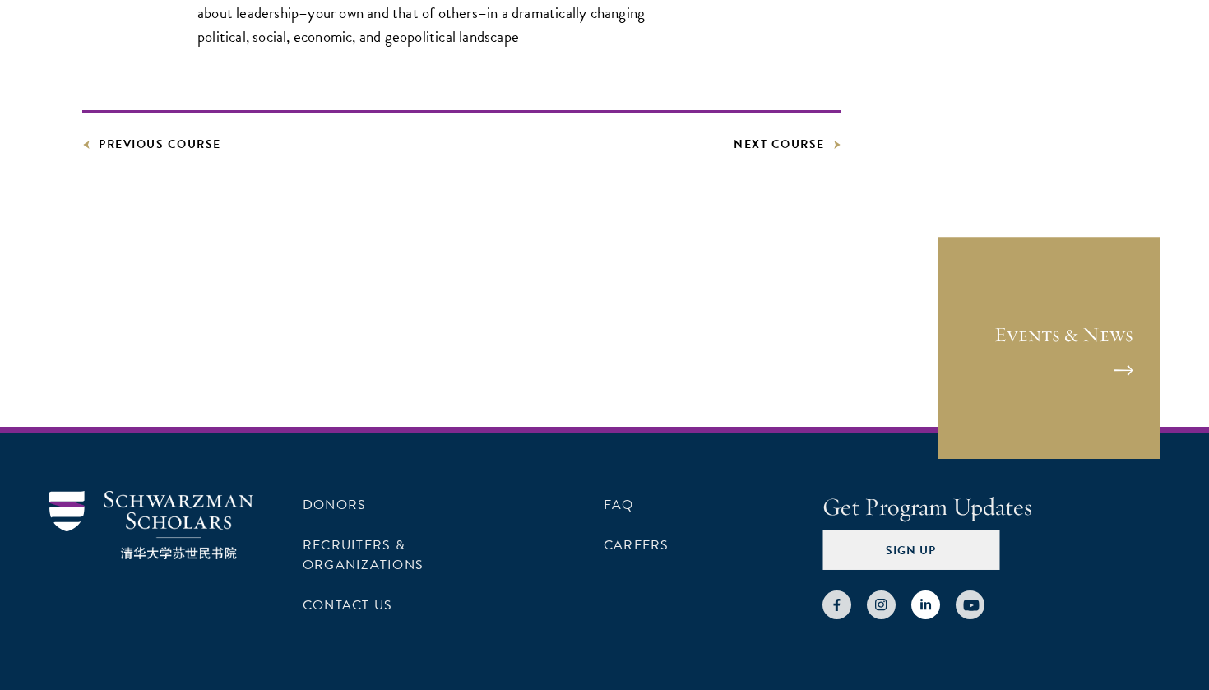
click at [926, 609] on icon at bounding box center [926, 605] width 12 height 12
